Goal: Task Accomplishment & Management: Manage account settings

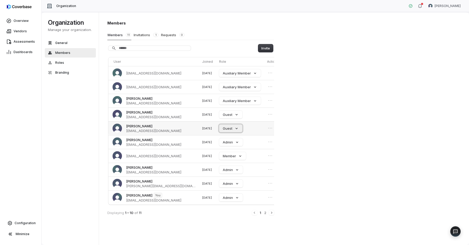
click at [227, 129] on button "Guest" at bounding box center [230, 129] width 23 height 8
click at [232, 174] on div "Member" at bounding box center [230, 176] width 36 height 9
click at [228, 73] on button "Auxiliary Member" at bounding box center [240, 73] width 42 height 8
click at [229, 119] on p "Member" at bounding box center [222, 121] width 13 height 5
click at [143, 33] on button "Invitations 1" at bounding box center [145, 35] width 25 height 10
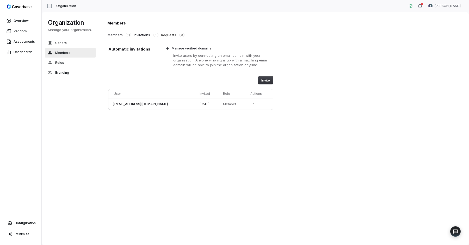
click at [121, 35] on button "Members 11" at bounding box center [119, 35] width 24 height 10
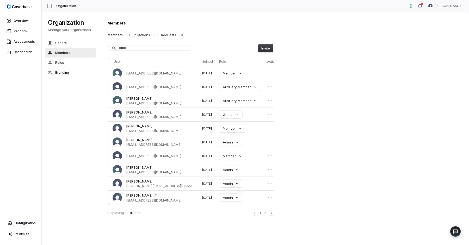
click at [144, 37] on button "Invitations 1" at bounding box center [145, 35] width 25 height 10
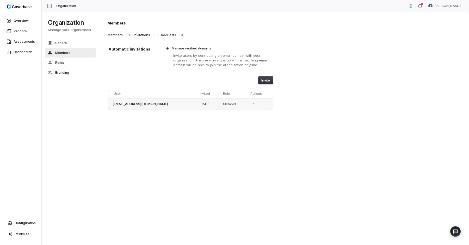
click at [256, 104] on td at bounding box center [260, 103] width 25 height 11
click at [253, 104] on icon "Open menu" at bounding box center [253, 103] width 5 height 5
click at [249, 112] on button "Revoke invitation" at bounding box center [238, 112] width 34 height 7
click at [118, 34] on button "Members 11" at bounding box center [119, 35] width 24 height 10
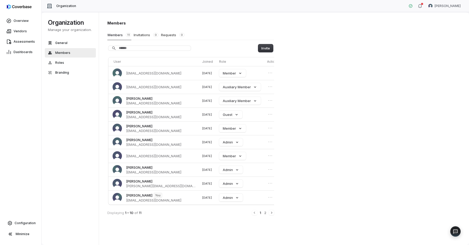
click at [322, 108] on div "Members Members 11 Invitations 0 Requests 0 Invite User Joined Role Actions swe…" at bounding box center [284, 129] width 370 height 234
click at [224, 114] on button "Guest" at bounding box center [230, 114] width 23 height 5
click at [228, 123] on p "Auxiliary Member" at bounding box center [230, 125] width 28 height 5
click at [230, 102] on button "Auxiliary Member" at bounding box center [240, 101] width 42 height 5
click at [233, 147] on div "Member" at bounding box center [230, 148] width 36 height 9
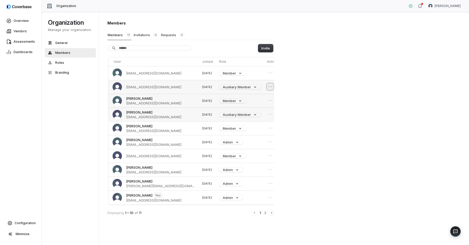
click at [268, 88] on icon "Open menu" at bounding box center [270, 86] width 5 height 5
click at [257, 97] on button "Remove member" at bounding box center [248, 96] width 33 height 7
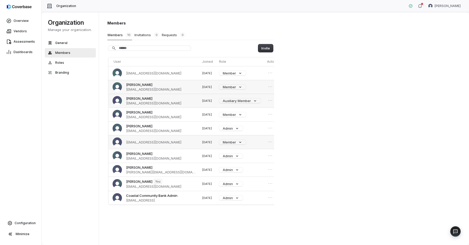
drag, startPoint x: 125, startPoint y: 142, endPoint x: 163, endPoint y: 147, distance: 38.3
click at [163, 147] on td "cbserviceacct@coastalbank.com" at bounding box center [154, 142] width 92 height 14
copy span "cbserviceacct@coastalbank.com"
click at [242, 17] on div "Members Members 10 Invitations 0 Requests 0 Invite User Joined Role Actions swe…" at bounding box center [284, 129] width 370 height 234
click at [19, 31] on span "Vendors" at bounding box center [20, 31] width 13 height 4
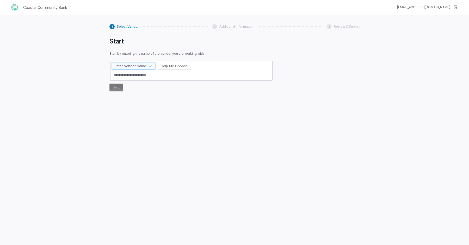
click at [236, 39] on h1 "Start" at bounding box center [191, 42] width 164 height 8
type textarea "*"
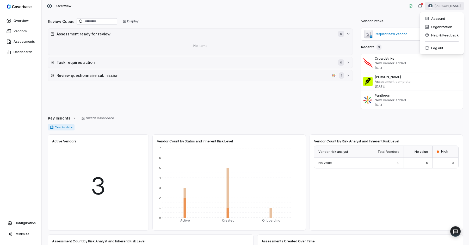
click at [451, 5] on html "Overview Vendors Assessments Dashboards Configuration Minimize Overview Chris M…" at bounding box center [234, 122] width 469 height 245
click at [443, 26] on div "Organization" at bounding box center [442, 27] width 40 height 8
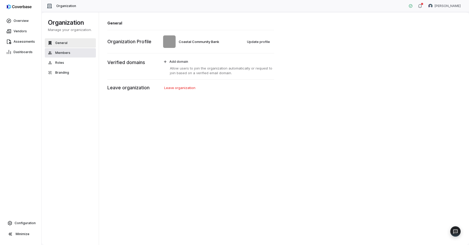
click at [62, 50] on button "Members" at bounding box center [70, 52] width 51 height 9
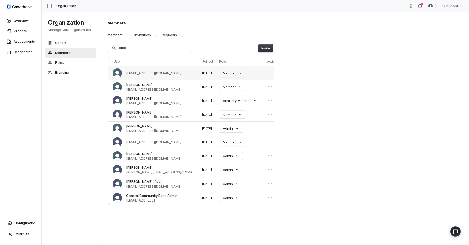
click at [146, 73] on span "swebb@coastalbank.com" at bounding box center [153, 73] width 55 height 5
click at [26, 223] on span "Configuration" at bounding box center [25, 223] width 21 height 4
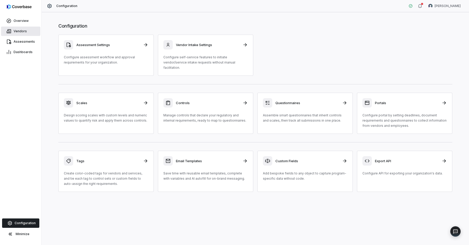
click at [22, 30] on span "Vendors" at bounding box center [20, 31] width 13 height 4
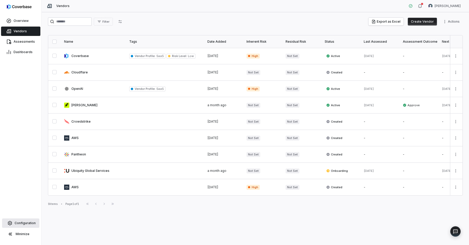
click at [27, 221] on span "Configuration" at bounding box center [25, 223] width 21 height 4
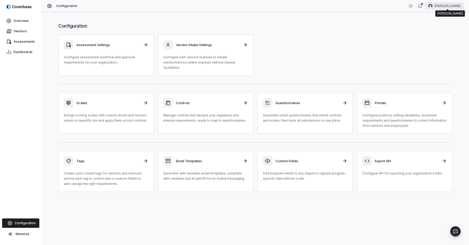
click at [460, 4] on html "Overview Vendors Assessments Dashboards Configuration Minimize Configuration Ch…" at bounding box center [234, 122] width 469 height 245
click at [440, 27] on div "Organization" at bounding box center [442, 27] width 40 height 8
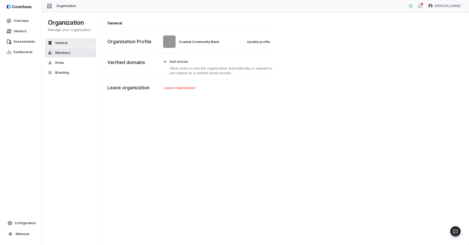
click at [74, 51] on button "Members" at bounding box center [70, 52] width 51 height 9
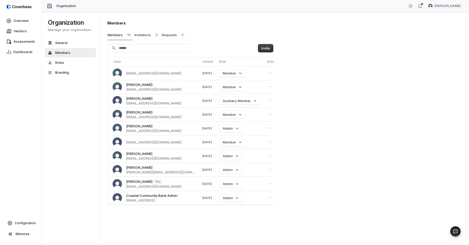
click at [64, 115] on div "Organization Manage your organization. General Members Roles Branding" at bounding box center [71, 128] width 59 height 233
click at [26, 42] on span "Assessments" at bounding box center [24, 42] width 21 height 4
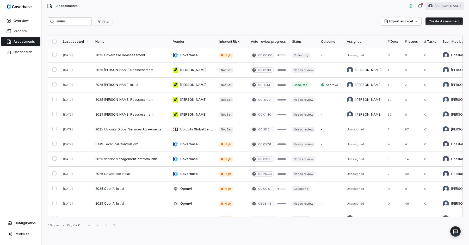
click at [461, 3] on html "Overview Vendors Assessments Dashboards Configuration Minimize Assessments [PER…" at bounding box center [234, 122] width 469 height 245
click at [450, 49] on div "Log out" at bounding box center [442, 48] width 40 height 8
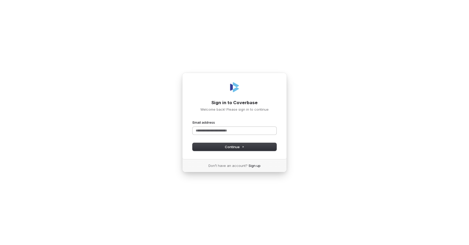
click at [242, 128] on input "Email address" at bounding box center [235, 131] width 84 height 8
click at [193, 120] on button "submit" at bounding box center [193, 120] width 0 height 0
type input "**********"
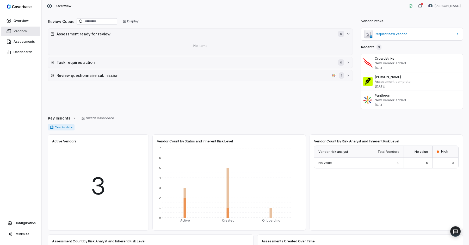
click at [22, 31] on span "Vendors" at bounding box center [20, 31] width 13 height 4
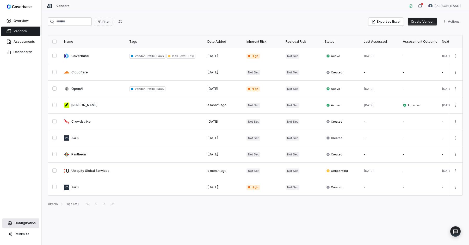
click at [19, 224] on span "Configuration" at bounding box center [25, 223] width 21 height 4
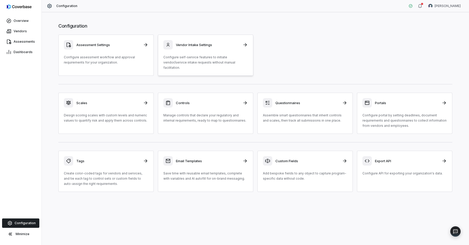
click at [213, 47] on h3 "Vendor Intake Settings" at bounding box center [208, 44] width 64 height 5
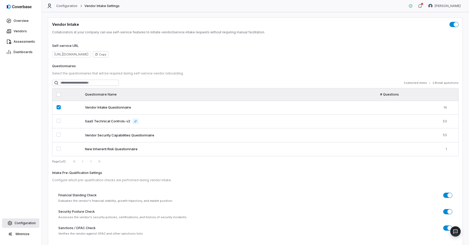
click at [25, 222] on span "Configuration" at bounding box center [25, 223] width 21 height 4
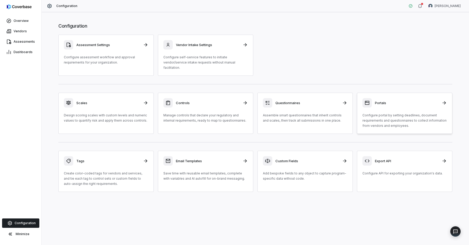
click at [389, 113] on p "Configure portal by setting deadlines, document requirements and questionnaires…" at bounding box center [405, 121] width 84 height 16
click at [303, 113] on p "Assemble smart questionnaires that inherit controls and scales, then track all …" at bounding box center [305, 118] width 84 height 10
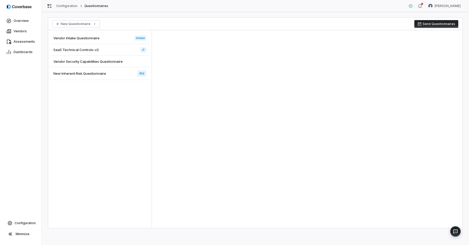
click at [105, 37] on div "Vendor Intake Questionnaire Intake" at bounding box center [99, 38] width 99 height 12
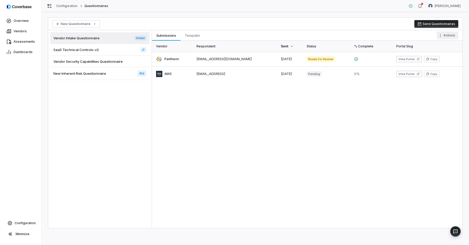
click at [445, 36] on html "Overview Vendors Assessments Dashboards Configuration Minimize Configuration Qu…" at bounding box center [234, 122] width 469 height 245
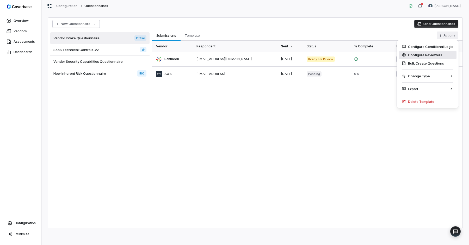
click at [440, 55] on div "Configure Reviewers" at bounding box center [428, 55] width 58 height 8
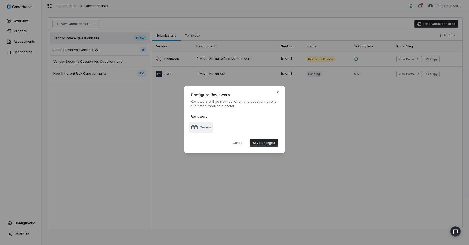
click at [205, 128] on span "2 users" at bounding box center [205, 127] width 11 height 4
type input "*****"
type input "***"
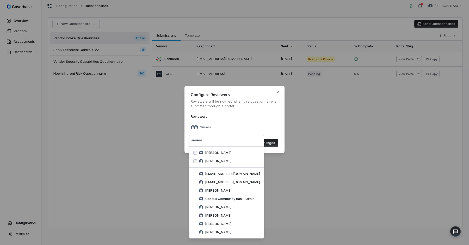
click at [264, 115] on div "Reviewers" at bounding box center [235, 116] width 88 height 6
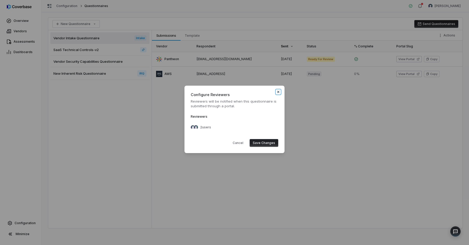
click at [277, 93] on icon "button" at bounding box center [278, 92] width 4 height 4
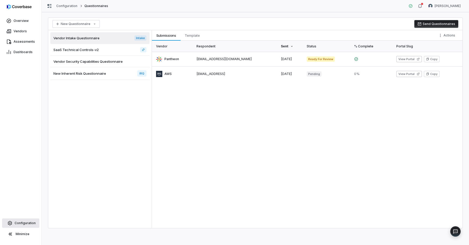
click at [25, 222] on span "Configuration" at bounding box center [25, 223] width 21 height 4
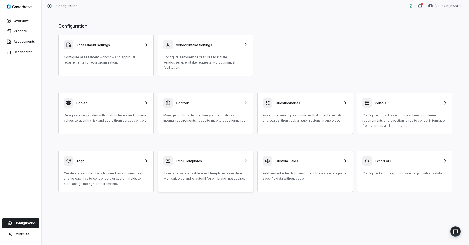
click at [206, 171] on p "Save time with reusable email templates, complete with variables and AI autofil…" at bounding box center [205, 176] width 84 height 10
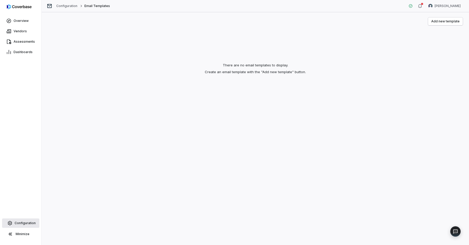
click at [32, 220] on link "Configuration" at bounding box center [20, 223] width 37 height 9
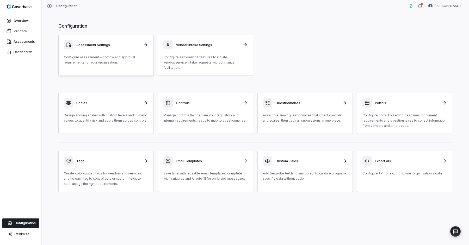
click at [112, 46] on h3 "Assessment Settings" at bounding box center [108, 44] width 64 height 5
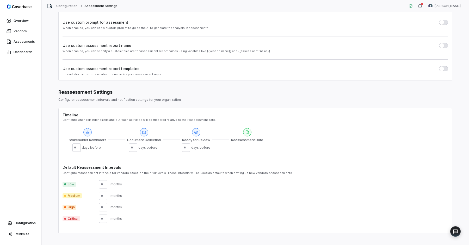
scroll to position [87, 0]
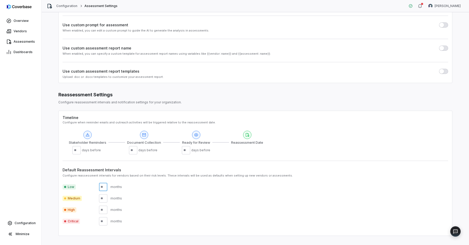
click at [103, 187] on input "number" at bounding box center [103, 187] width 8 height 8
type input "**"
click at [188, 176] on div "Configure reassessment intervals for vendors based on their risk levels. These …" at bounding box center [256, 176] width 386 height 4
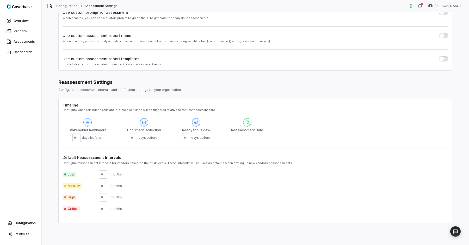
scroll to position [0, 0]
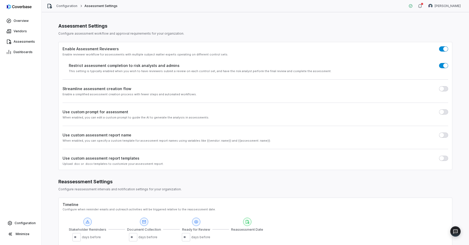
click at [170, 32] on p "Configure assessment workflow and approval requirements for your organization." at bounding box center [255, 34] width 394 height 4
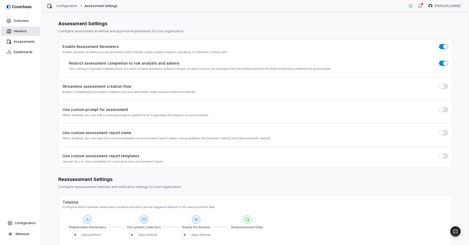
click at [24, 32] on span "Vendors" at bounding box center [20, 31] width 13 height 4
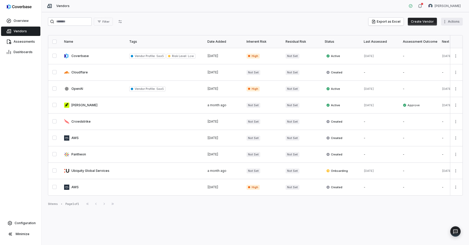
click at [448, 23] on html "Overview Vendors Assessments Dashboards Configuration Minimize Vendors Chris Mo…" at bounding box center [234, 122] width 469 height 245
click at [453, 20] on html "Overview Vendors Assessments Dashboards Configuration Minimize Vendors Chris Mo…" at bounding box center [234, 122] width 469 height 245
click at [307, 24] on html "Overview Vendors Assessments Dashboards Configuration Minimize Vendors Chris Mo…" at bounding box center [234, 122] width 469 height 245
click at [29, 41] on span "Assessments" at bounding box center [24, 42] width 21 height 4
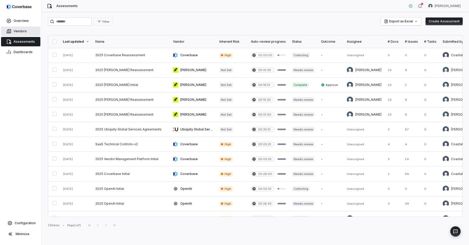
click at [23, 29] on span "Vendors" at bounding box center [20, 31] width 13 height 4
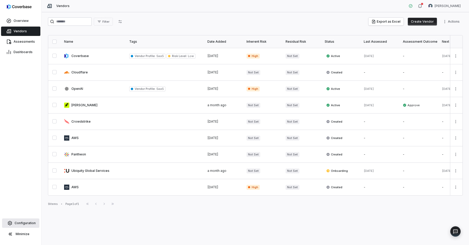
click at [24, 221] on link "Configuration" at bounding box center [20, 223] width 37 height 9
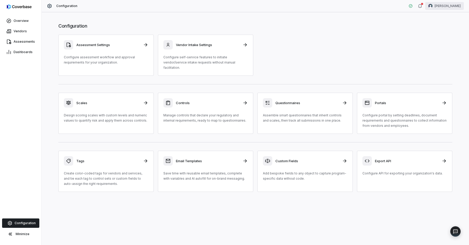
click at [448, 9] on html "Overview Vendors Assessments Dashboards Configuration Minimize Configuration Ch…" at bounding box center [234, 122] width 469 height 245
click at [446, 28] on div "Organization" at bounding box center [442, 27] width 40 height 8
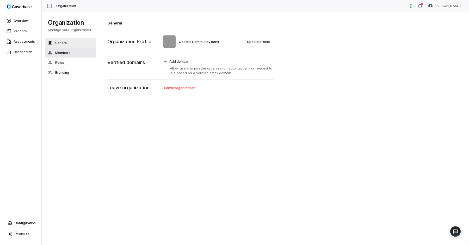
click at [76, 55] on button "Members" at bounding box center [70, 52] width 51 height 9
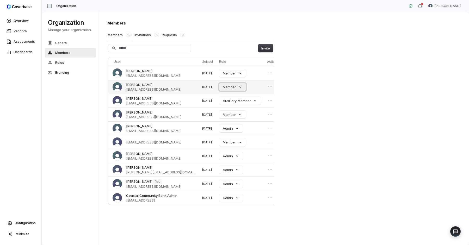
click at [225, 87] on button "Member" at bounding box center [232, 87] width 27 height 8
click at [225, 122] on div "Admin" at bounding box center [227, 122] width 36 height 9
click at [319, 107] on div "Members Members 10 Invitations 0 Requests 0 Invite User Joined Role Actions Sha…" at bounding box center [284, 129] width 370 height 234
click at [268, 71] on icon "Open menu" at bounding box center [270, 72] width 5 height 5
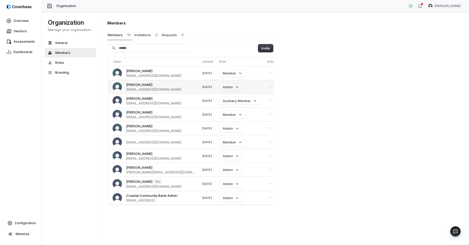
click at [321, 76] on div "Members Members 10 Invitations 0 Requests 0 Invite User Joined Role Actions Sha…" at bounding box center [284, 129] width 370 height 234
